Goal: Complete application form

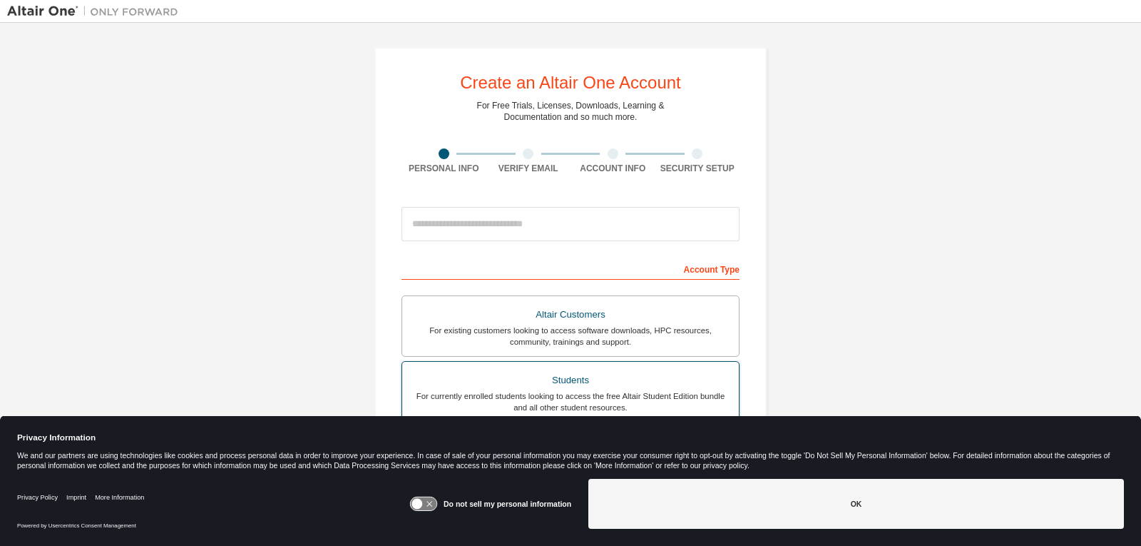
click at [551, 387] on div "Students" at bounding box center [571, 380] width 320 height 20
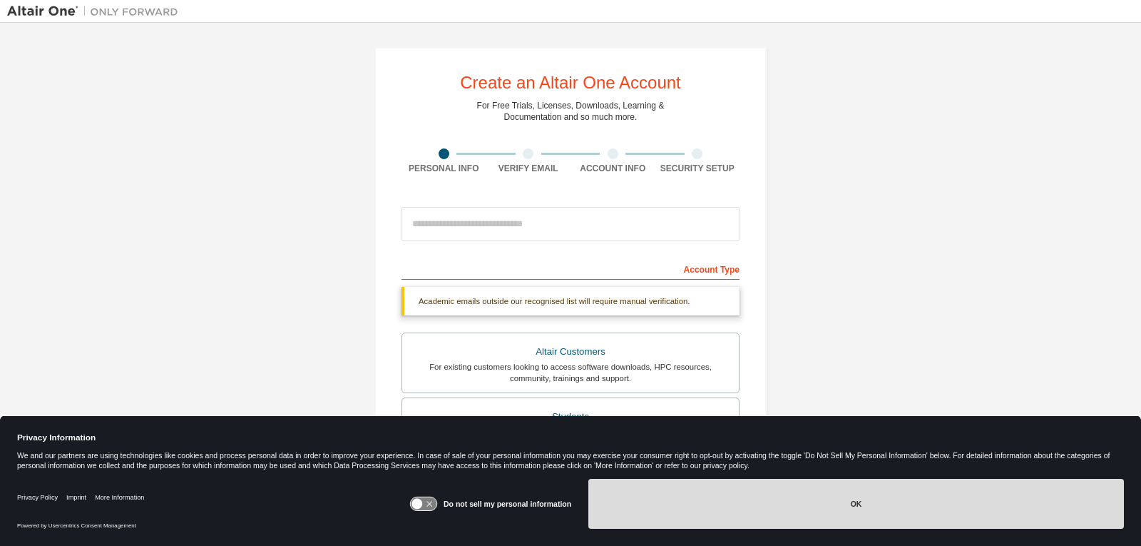
click at [840, 497] on button "OK" at bounding box center [857, 504] width 536 height 50
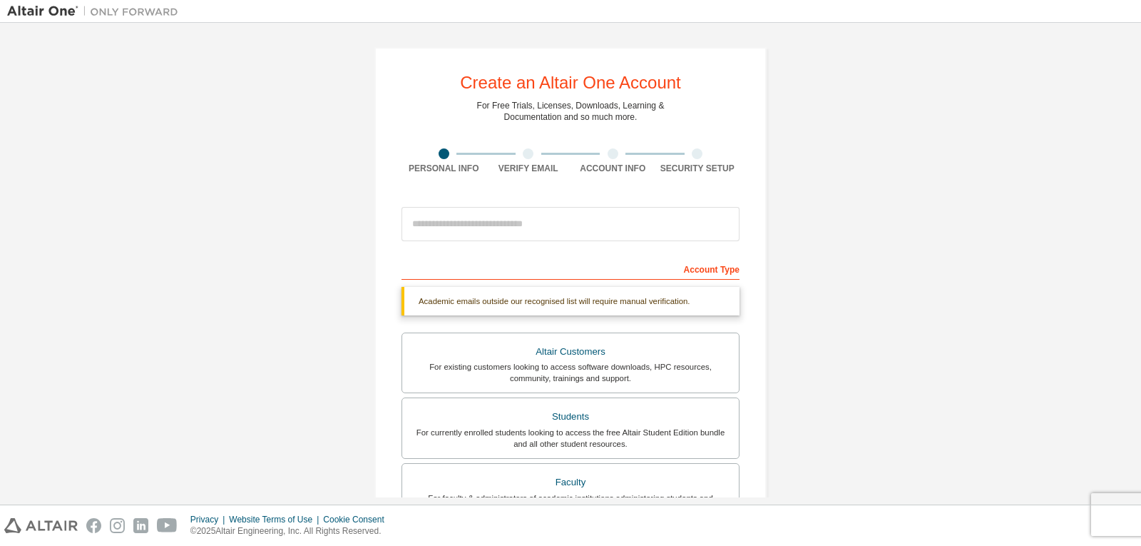
click at [496, 273] on div "Account Type" at bounding box center [571, 268] width 338 height 23
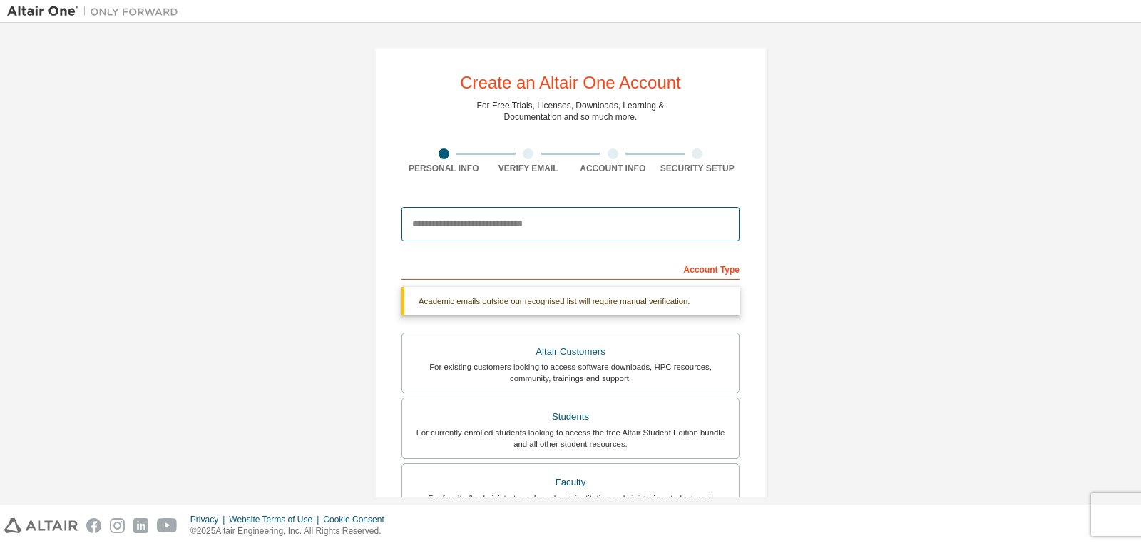
click at [488, 213] on input "email" at bounding box center [571, 224] width 338 height 34
type input "*"
type input "**********"
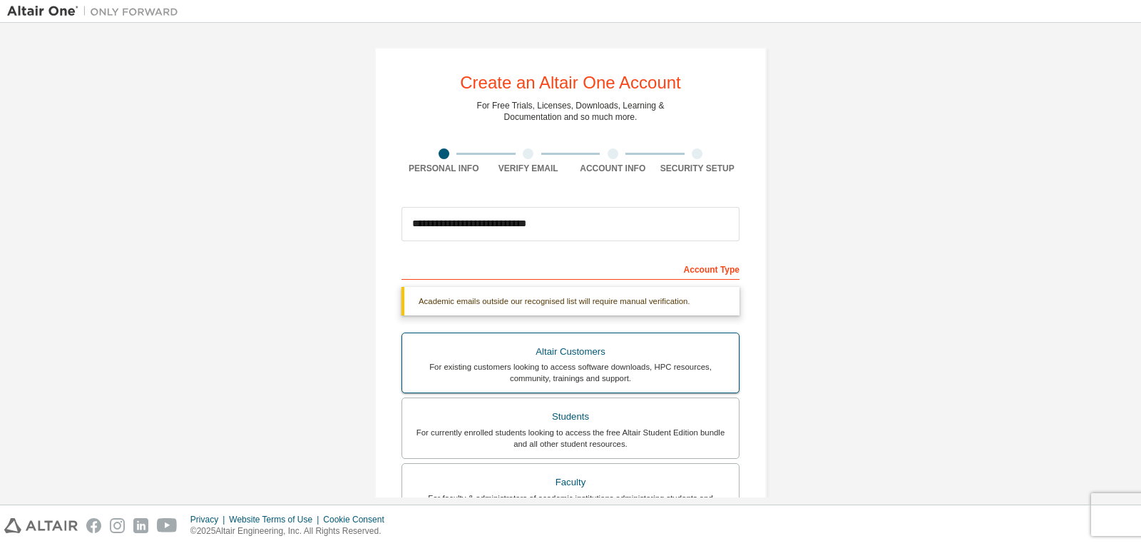
click at [633, 387] on label "Altair Customers For existing customers looking to access software downloads, H…" at bounding box center [571, 362] width 338 height 61
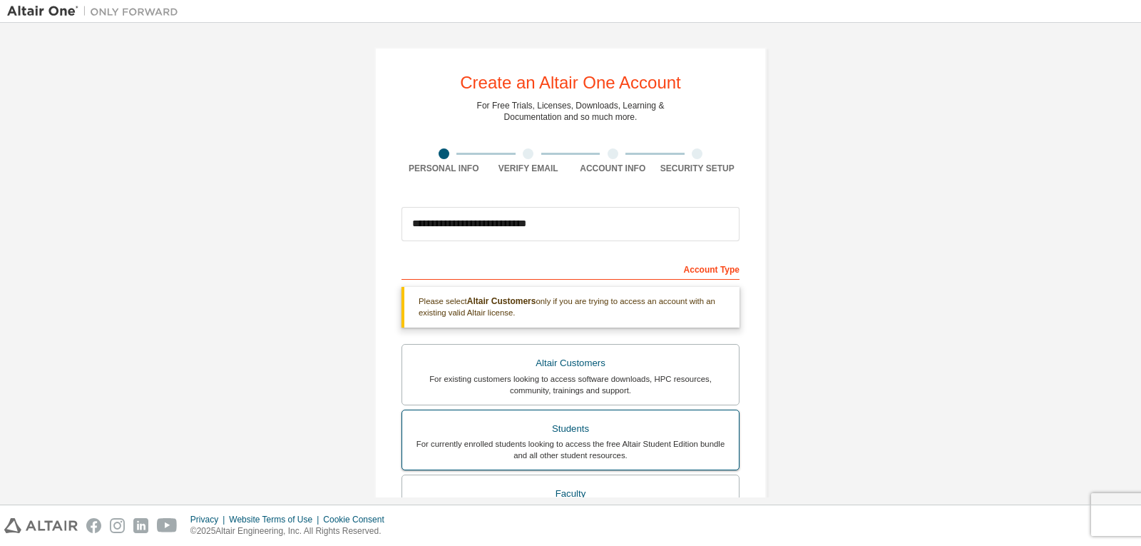
click at [605, 429] on div "Students" at bounding box center [571, 429] width 320 height 20
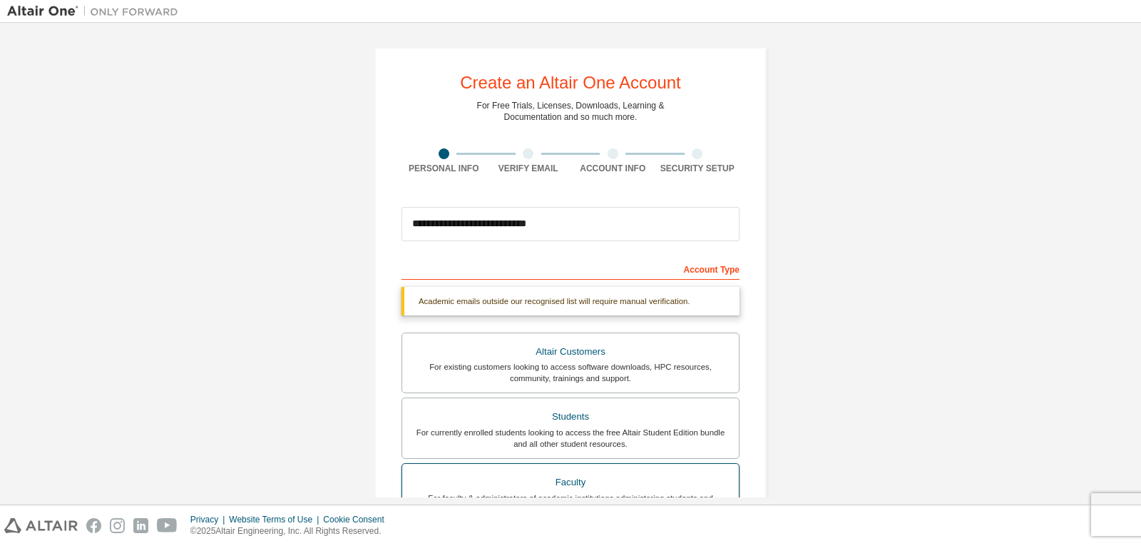
click at [581, 469] on label "Faculty For faculty & administrators of academic institutions administering stu…" at bounding box center [571, 493] width 338 height 61
click at [584, 421] on div "Students" at bounding box center [571, 417] width 320 height 20
